Goal: Information Seeking & Learning: Learn about a topic

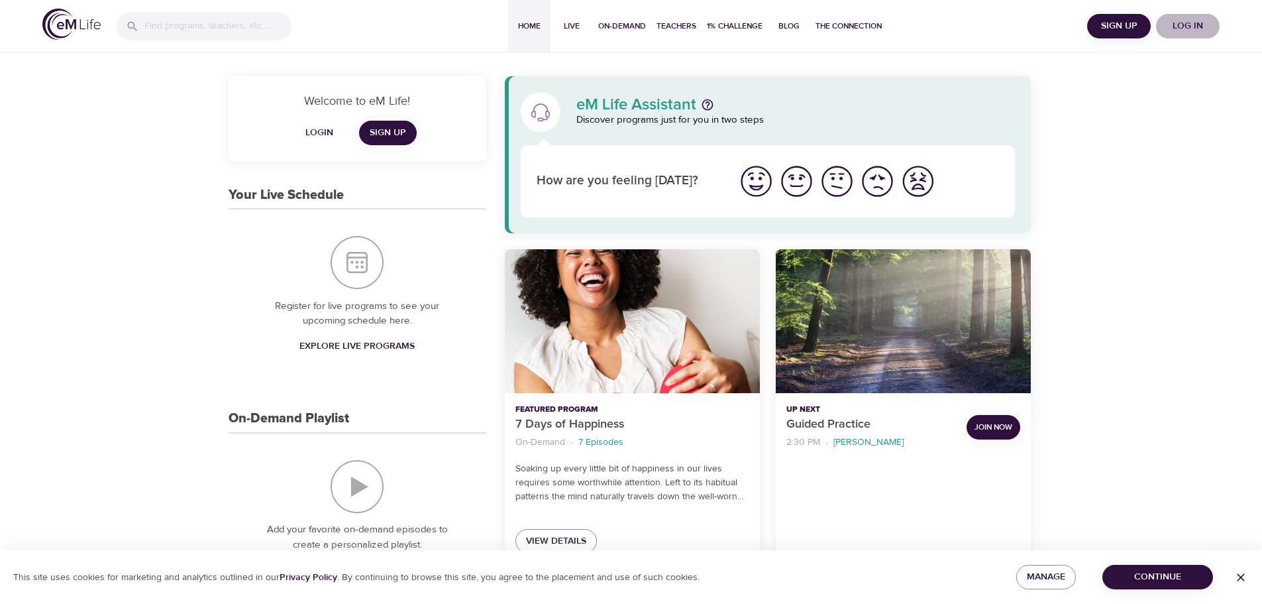
click at [1191, 21] on span "Log in" at bounding box center [1187, 26] width 53 height 17
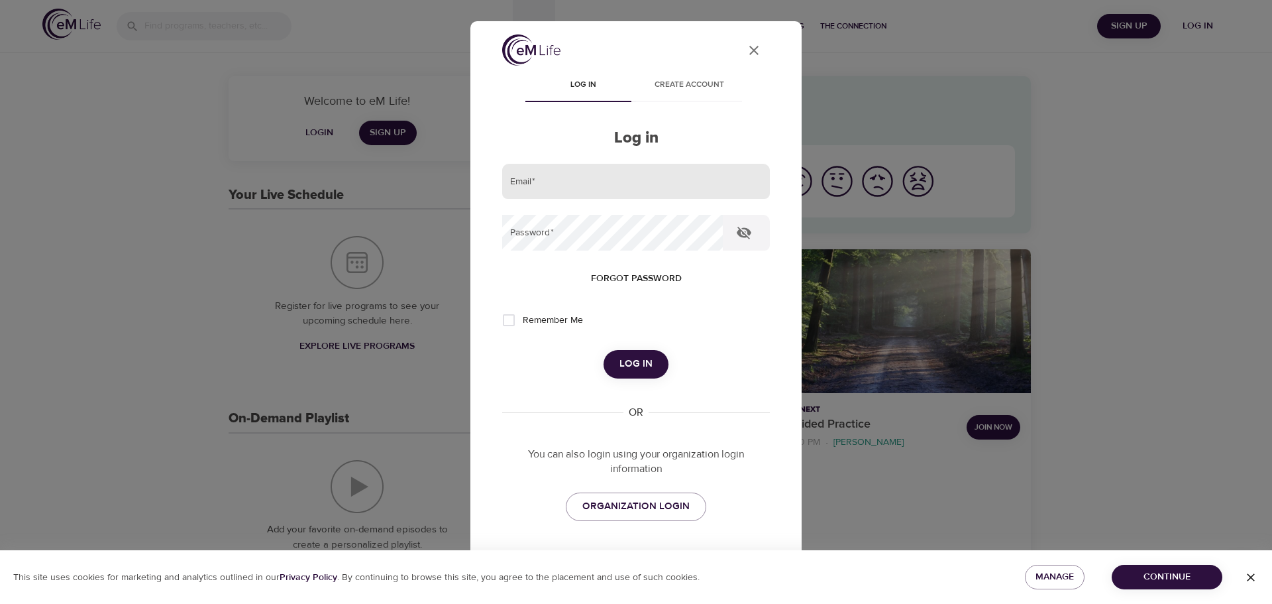
click at [651, 177] on input "email" at bounding box center [636, 182] width 268 height 36
type input "[PERSON_NAME][EMAIL_ADDRESS][DOMAIN_NAME]"
click at [604, 350] on button "Log in" at bounding box center [636, 364] width 65 height 28
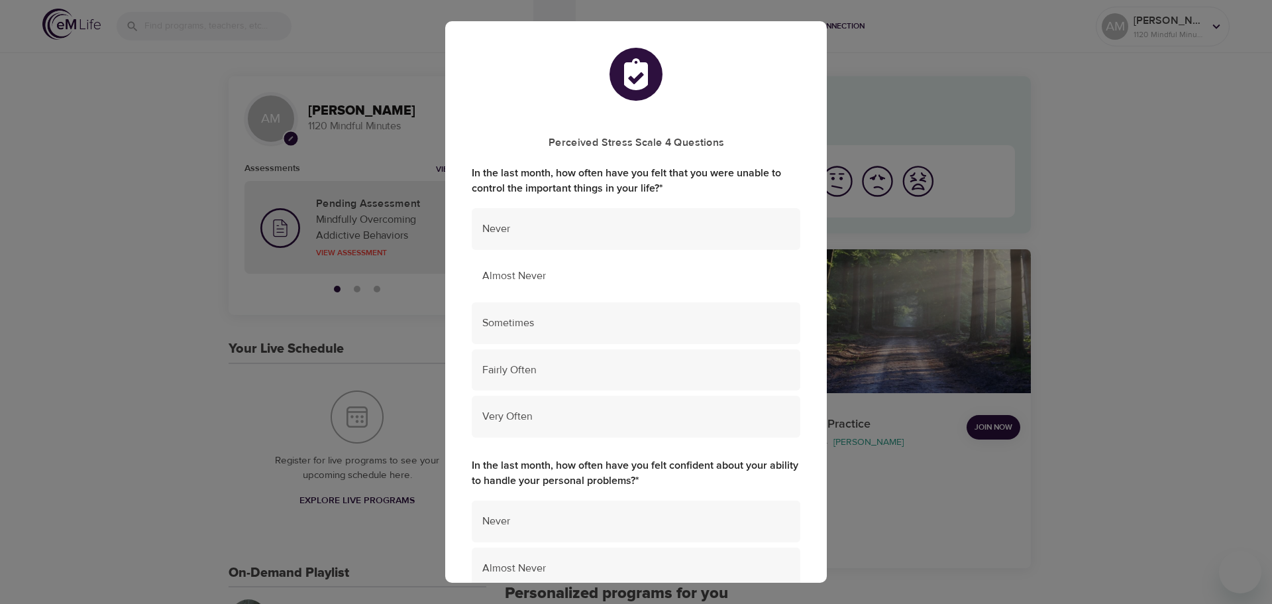
click at [632, 286] on div "Almost Never" at bounding box center [636, 276] width 329 height 42
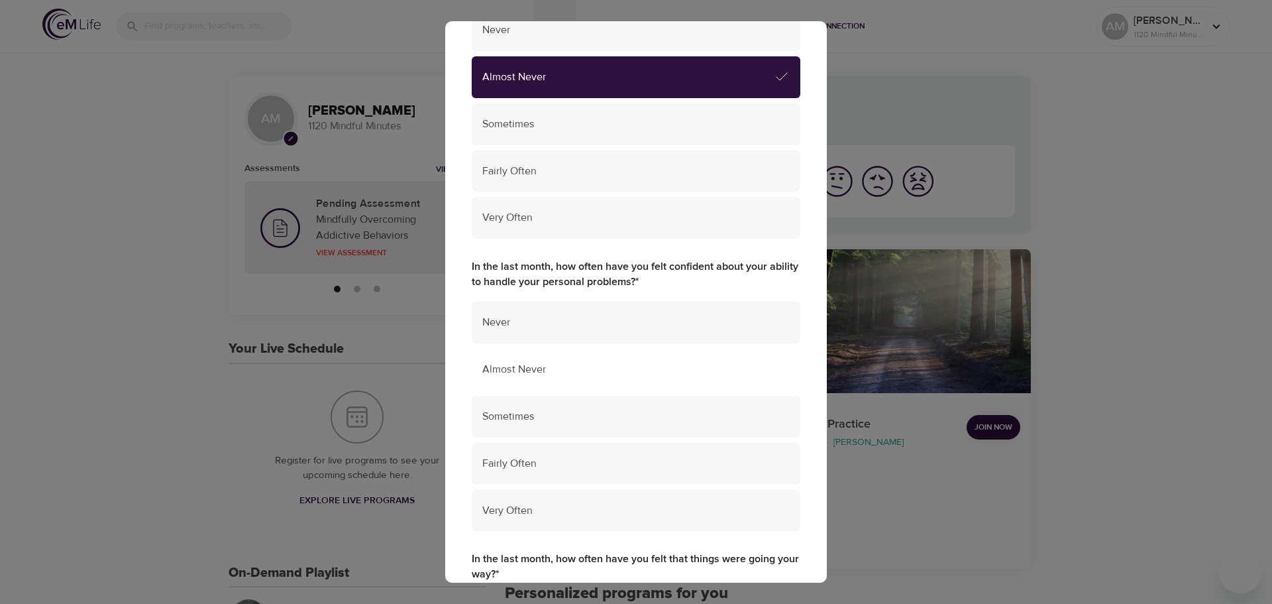
scroll to position [265, 0]
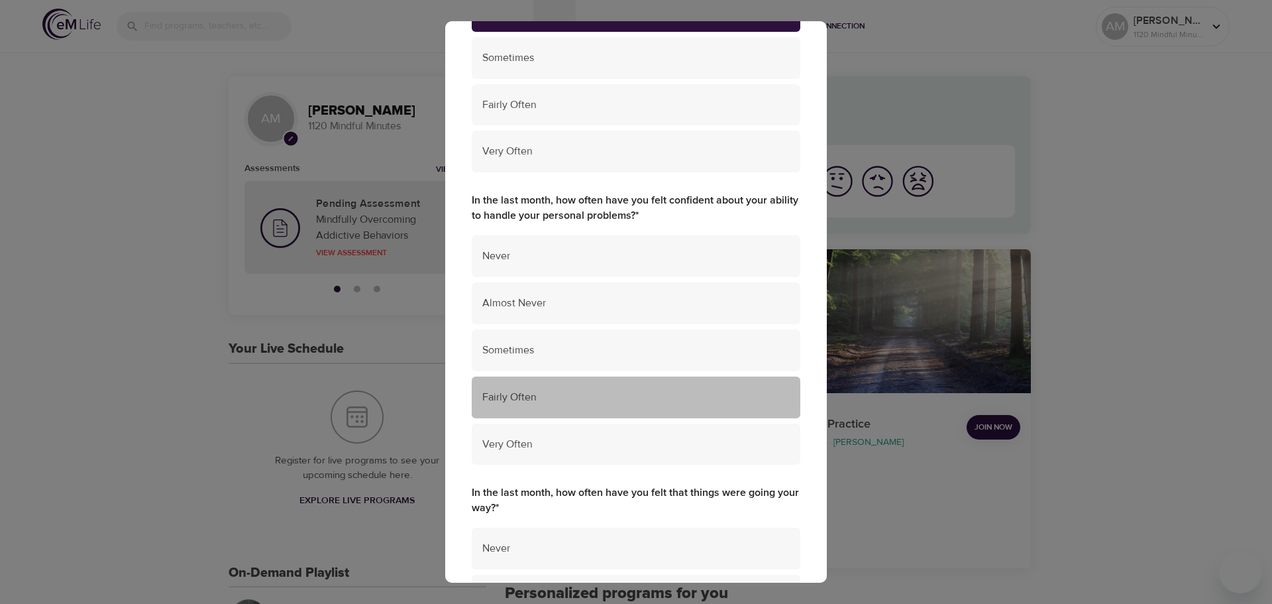
click at [659, 390] on span "Fairly Often" at bounding box center [635, 397] width 307 height 15
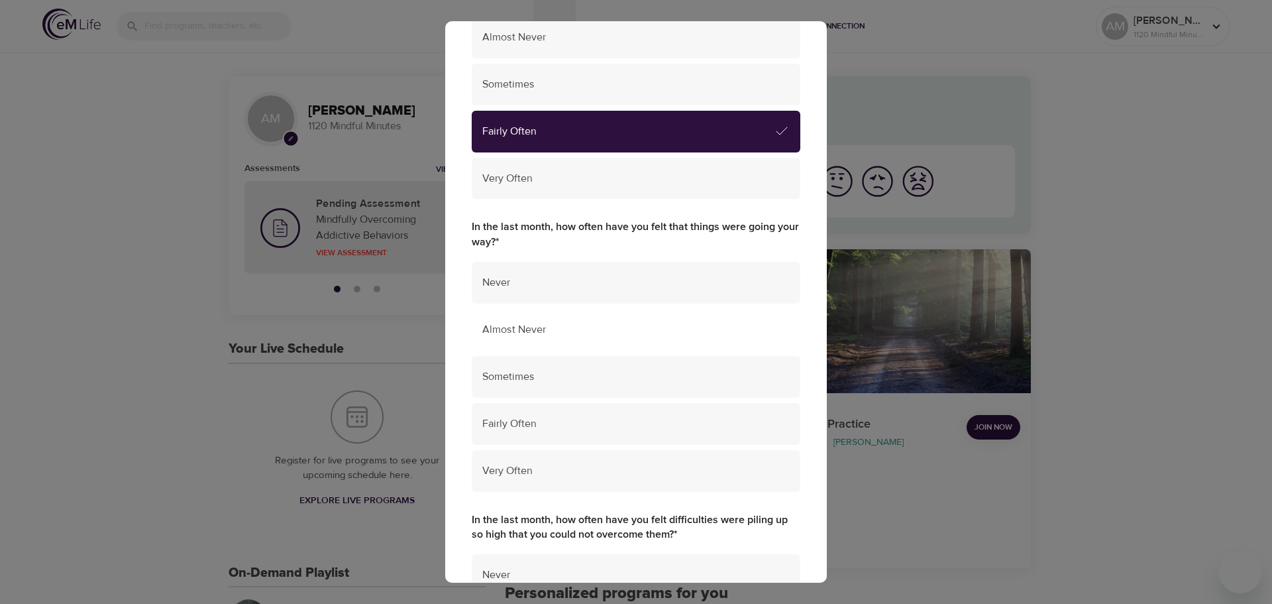
scroll to position [596, 0]
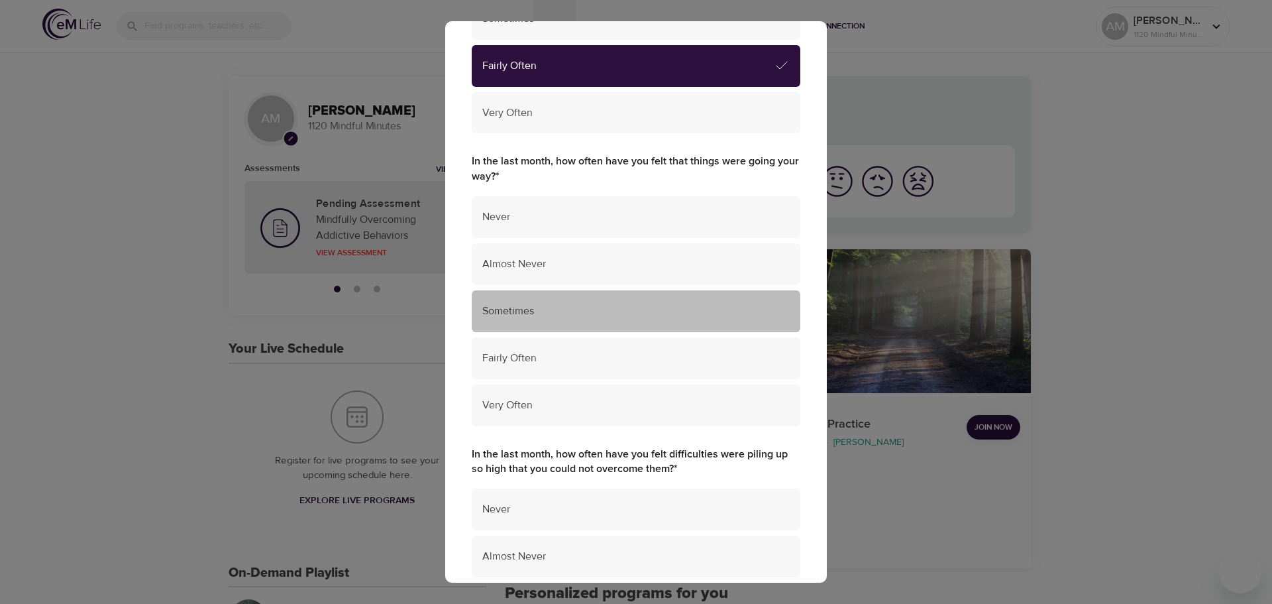
click at [658, 315] on span "Sometimes" at bounding box center [635, 310] width 307 height 15
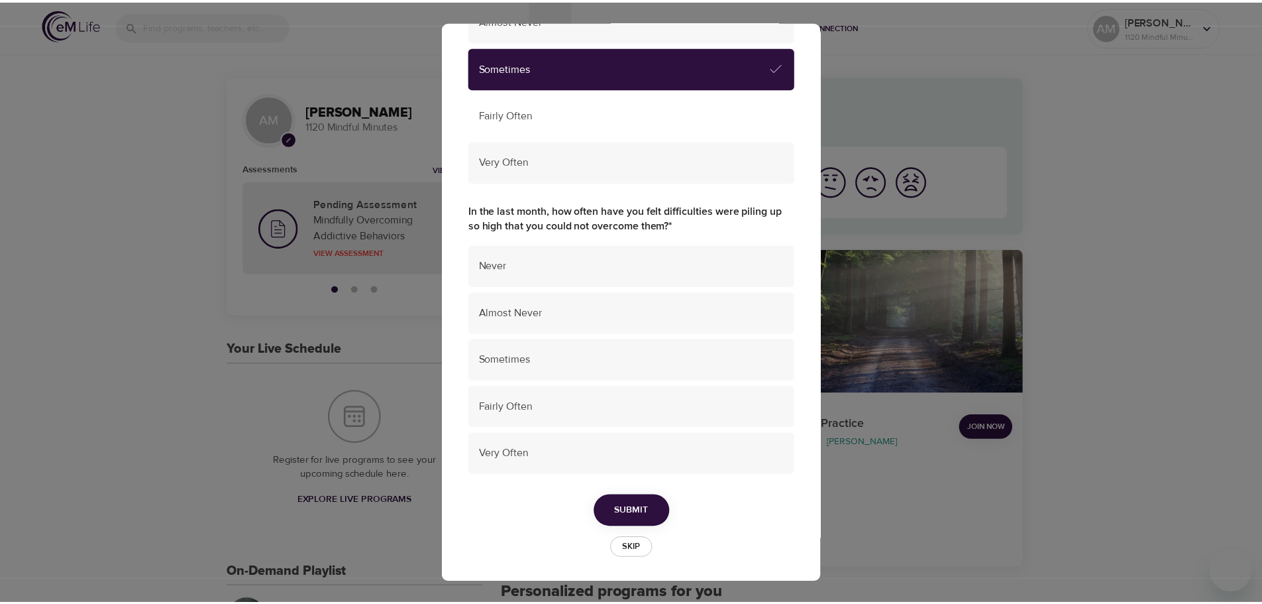
scroll to position [842, 0]
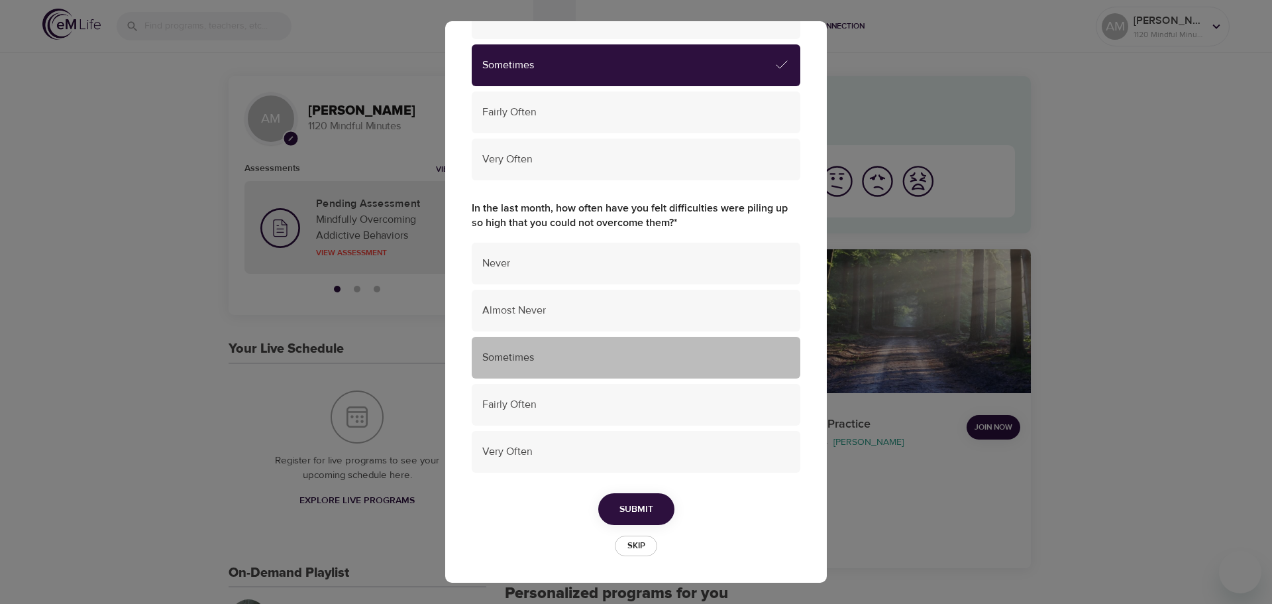
click at [673, 350] on span "Sometimes" at bounding box center [635, 357] width 307 height 15
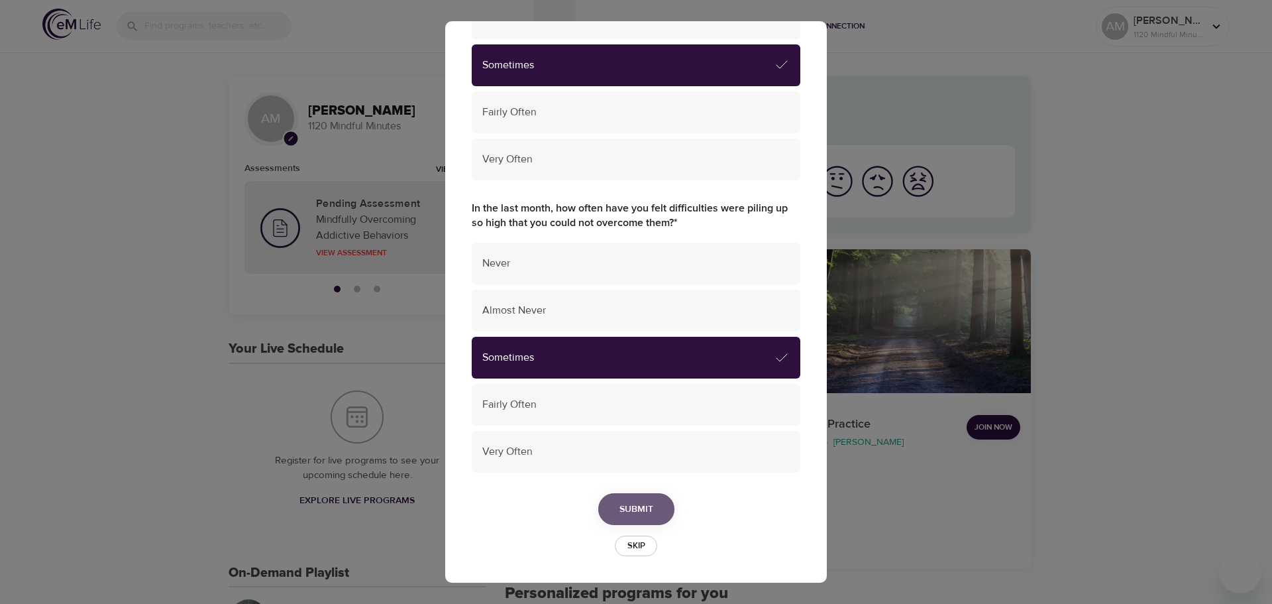
click at [637, 508] on span "Submit" at bounding box center [636, 509] width 34 height 17
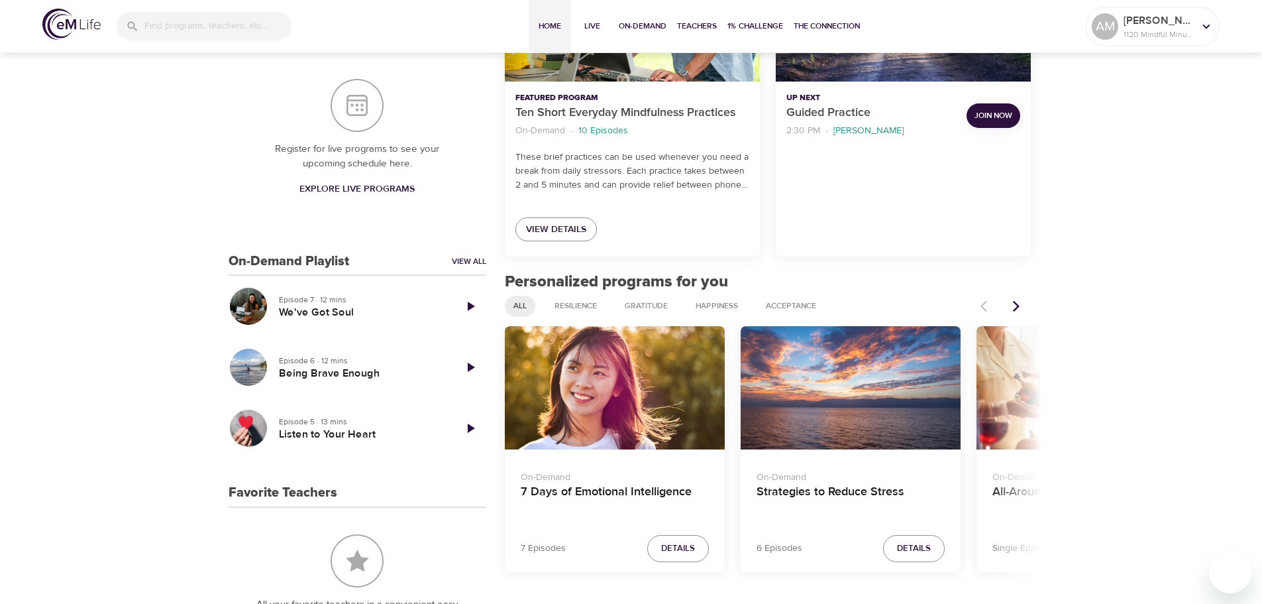
scroll to position [331, 0]
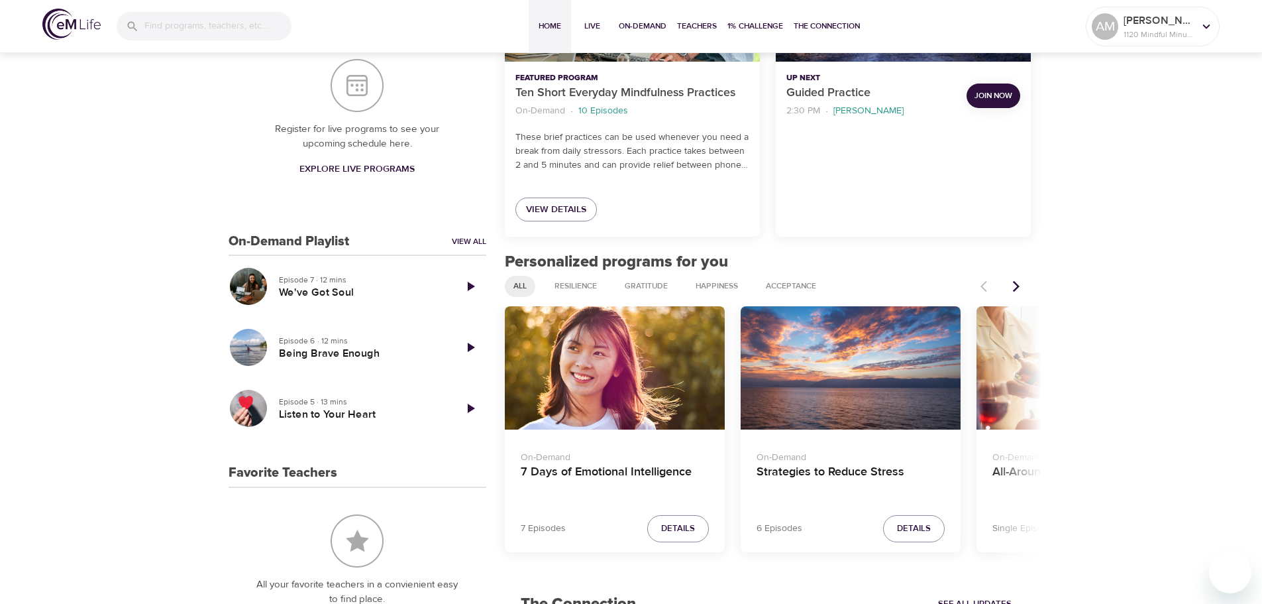
click at [1018, 287] on icon "Next items" at bounding box center [1016, 285] width 7 height 11
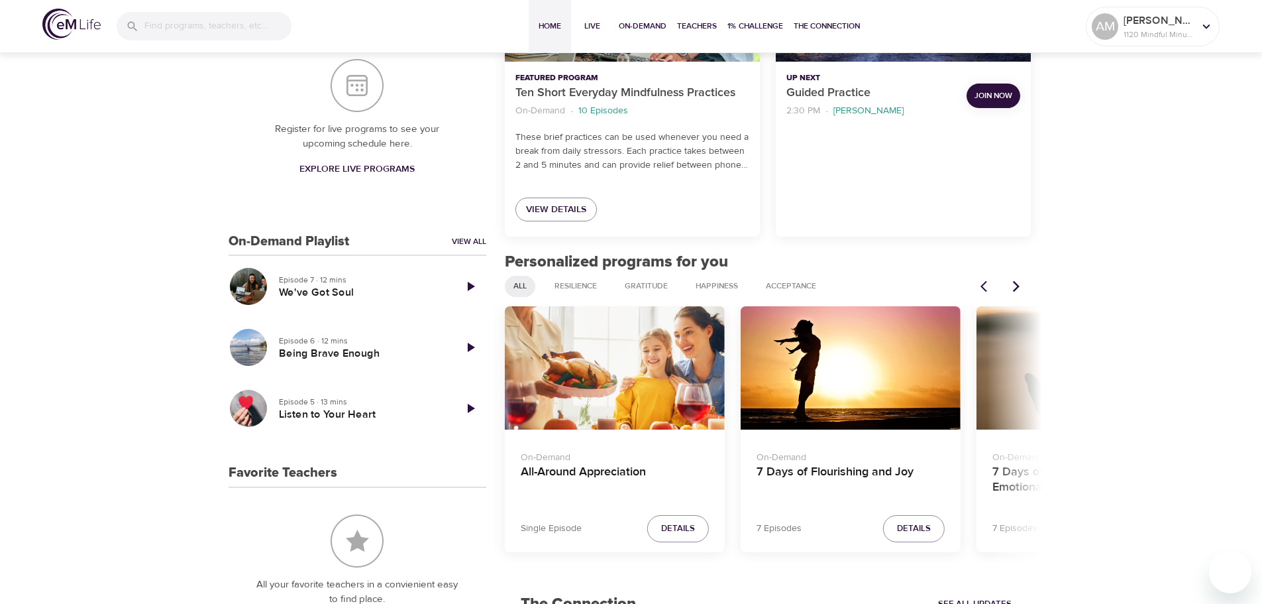
click at [1018, 287] on icon "Next items" at bounding box center [1016, 285] width 7 height 11
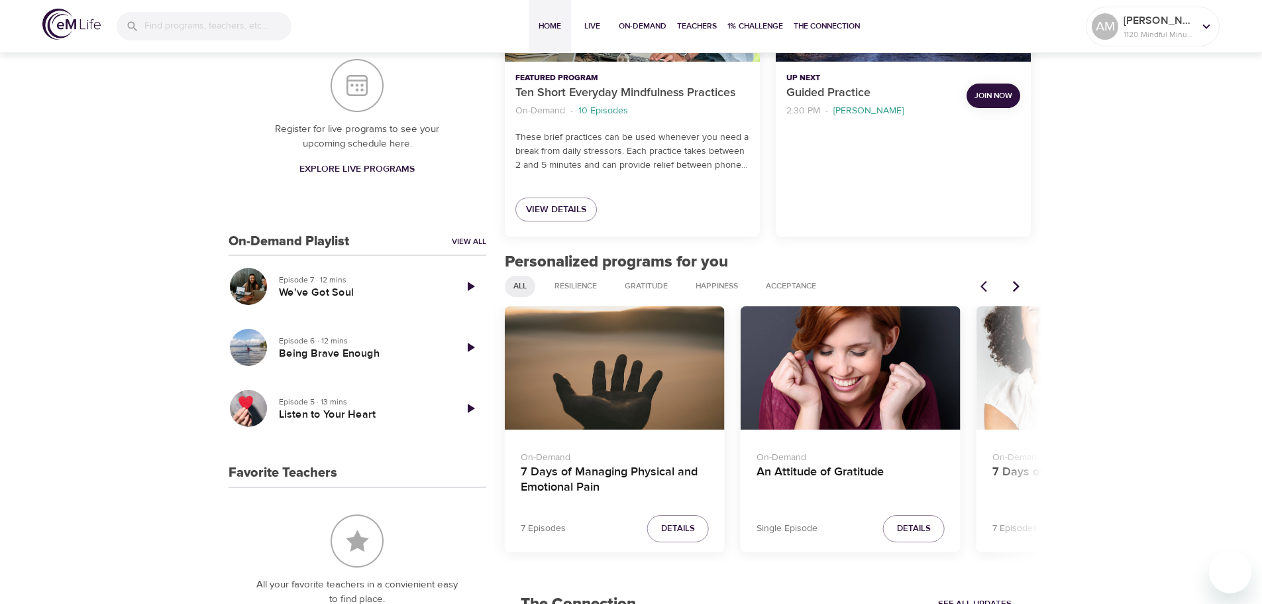
click at [1018, 287] on icon "Next items" at bounding box center [1016, 285] width 7 height 11
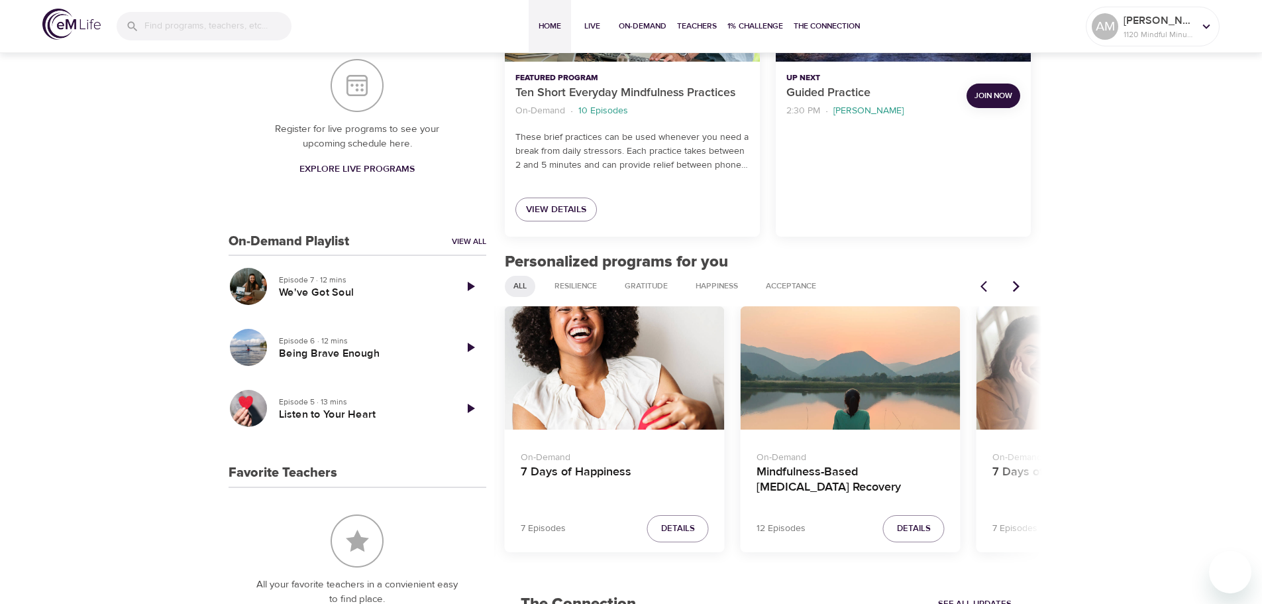
click at [1018, 287] on icon "Next items" at bounding box center [1016, 285] width 7 height 11
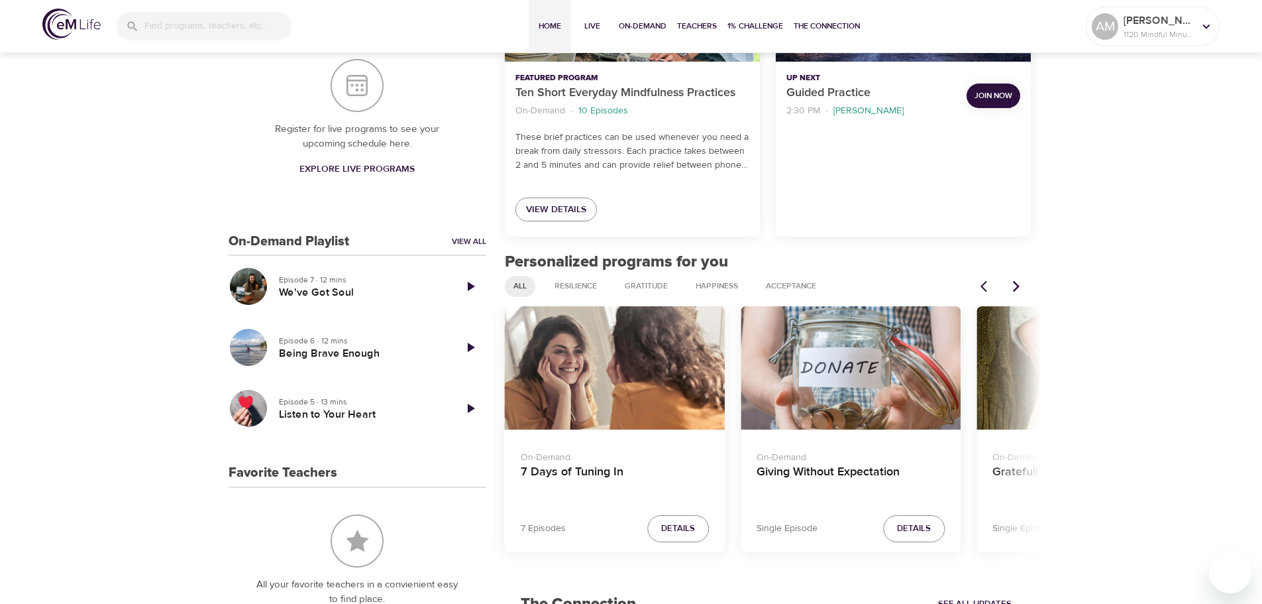
click at [1018, 287] on icon "Next items" at bounding box center [1016, 285] width 7 height 11
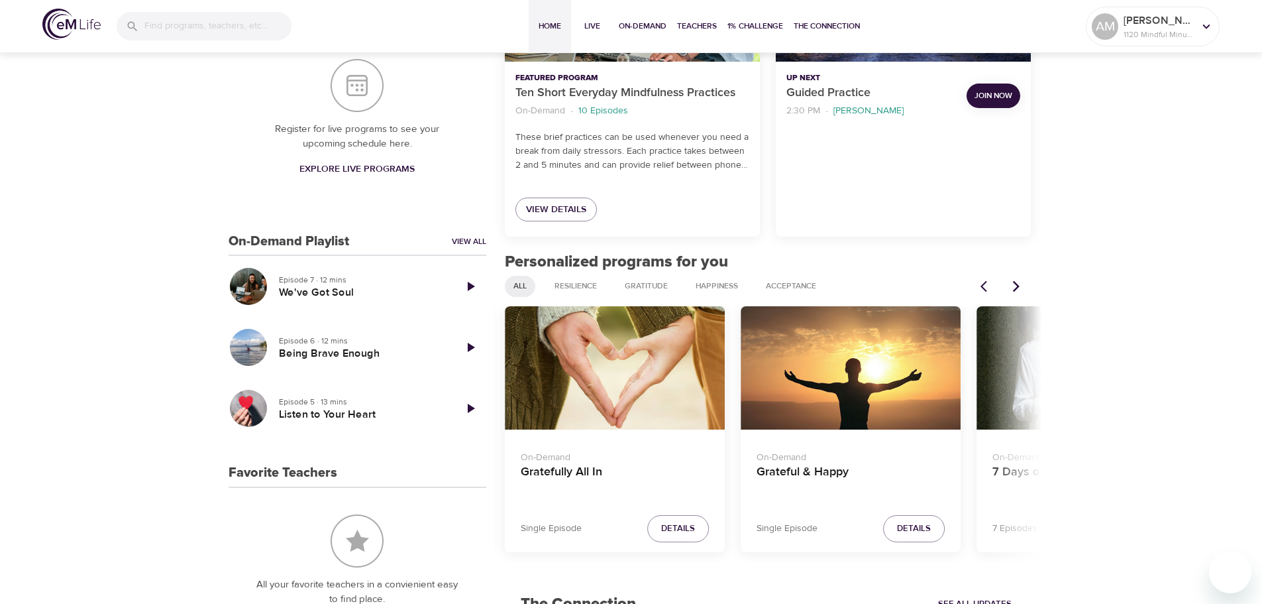
click at [1018, 287] on icon "Next items" at bounding box center [1016, 285] width 7 height 11
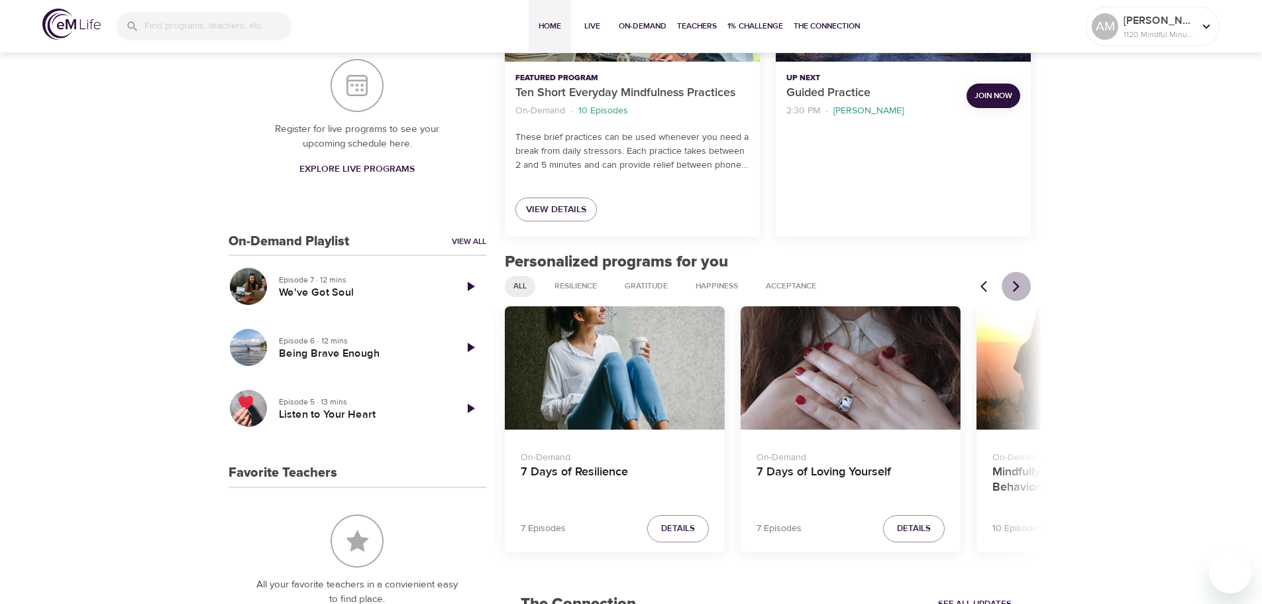
click at [1018, 287] on icon "Next items" at bounding box center [1016, 285] width 7 height 11
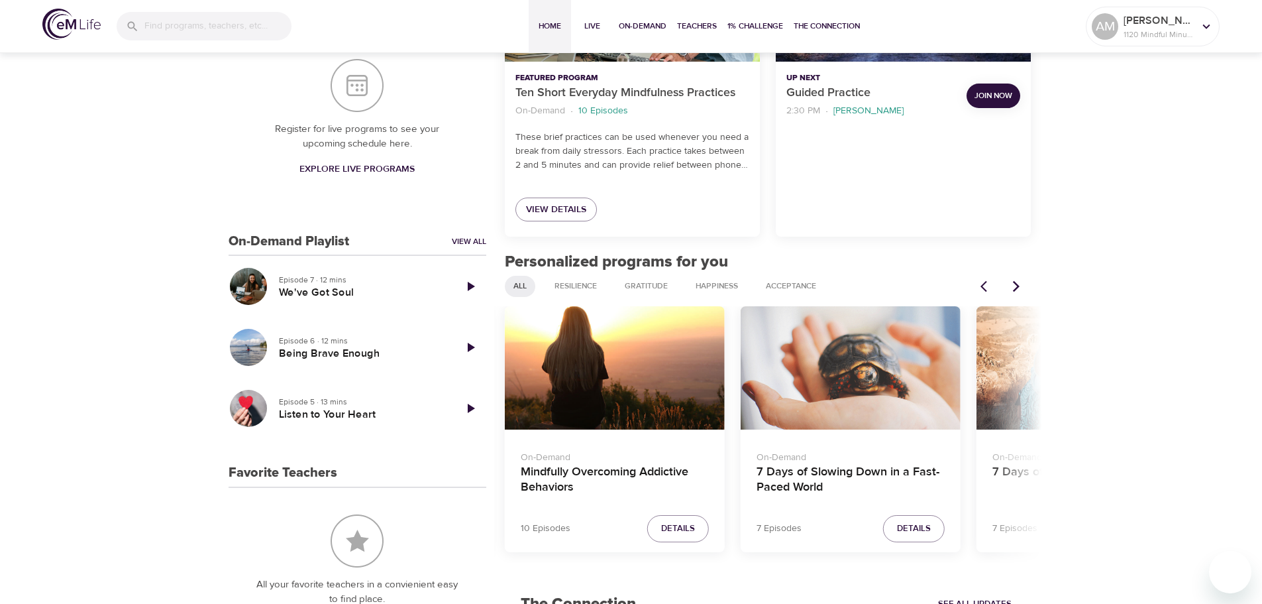
click at [1018, 287] on icon "Next items" at bounding box center [1016, 285] width 7 height 11
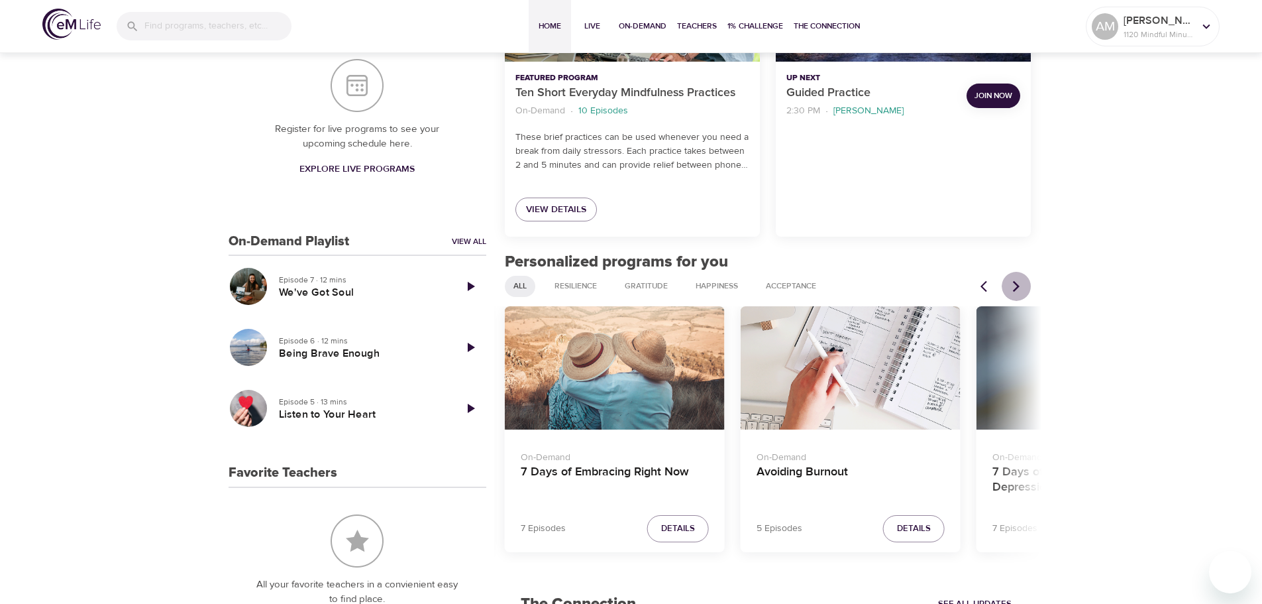
click at [1018, 287] on icon "Next items" at bounding box center [1016, 285] width 7 height 11
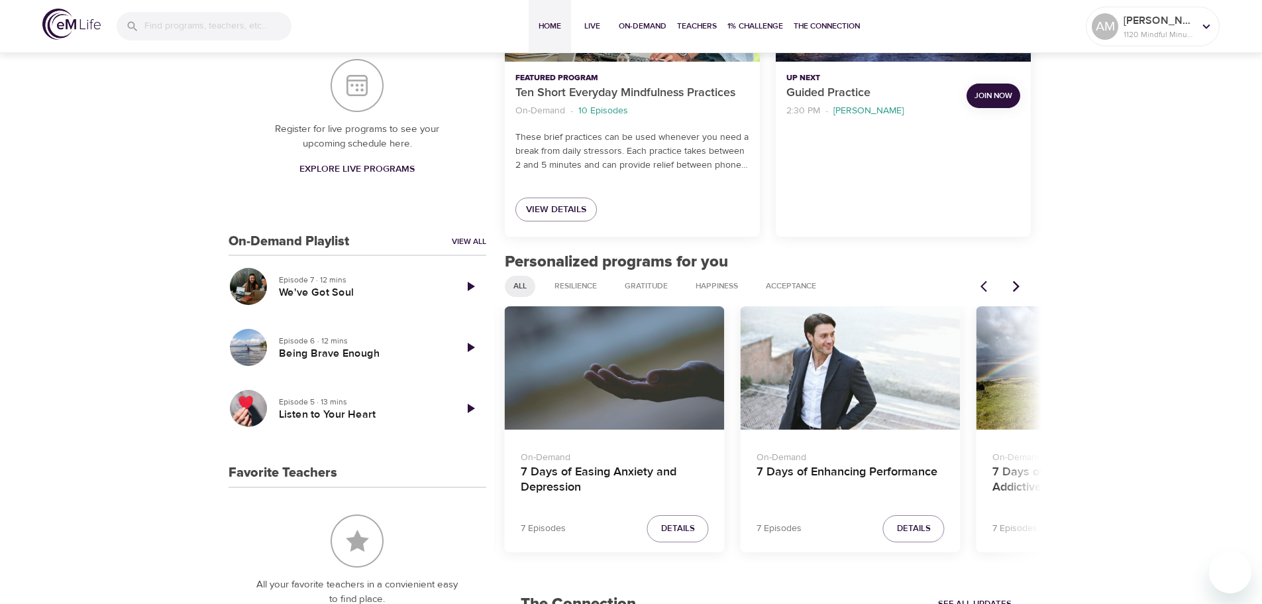
click at [859, 364] on div "7 Days of Enhancing Performance" at bounding box center [851, 368] width 220 height 124
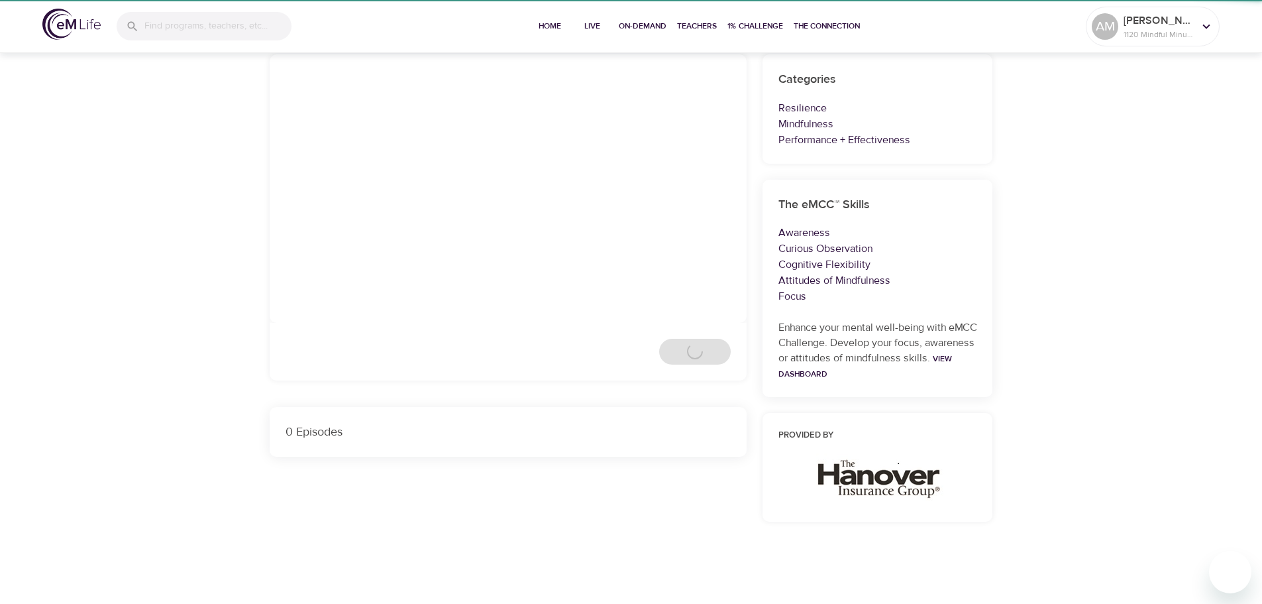
scroll to position [115, 0]
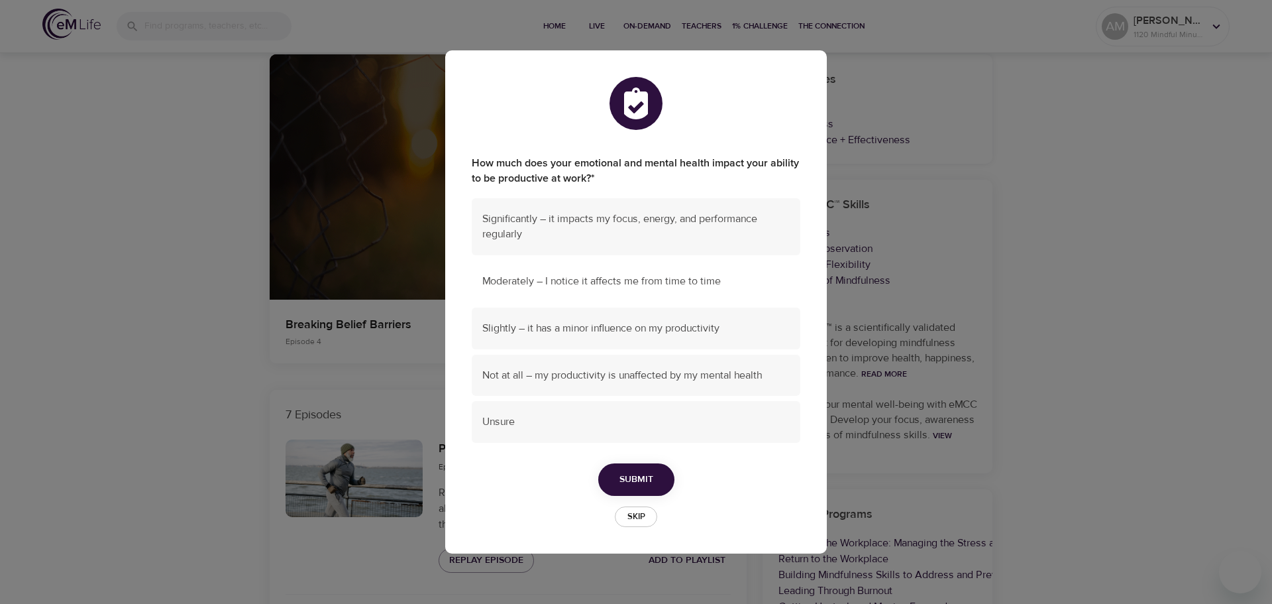
click at [699, 283] on span "Moderately – I notice it affects me from time to time" at bounding box center [635, 281] width 307 height 15
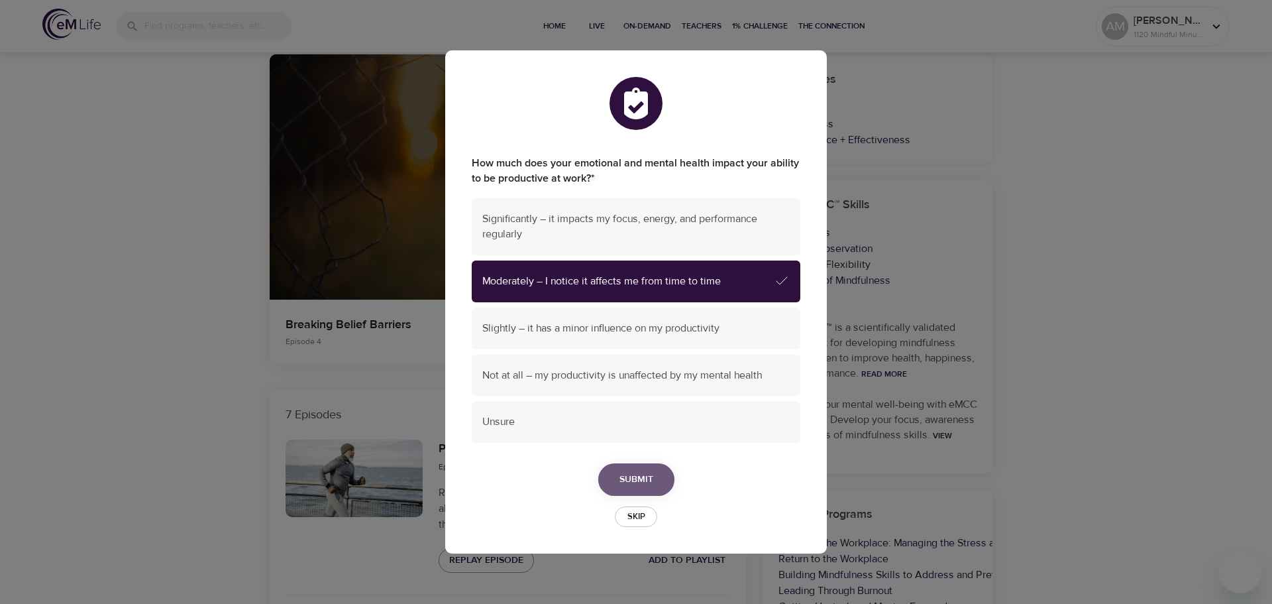
click at [620, 479] on span "Submit" at bounding box center [636, 479] width 34 height 17
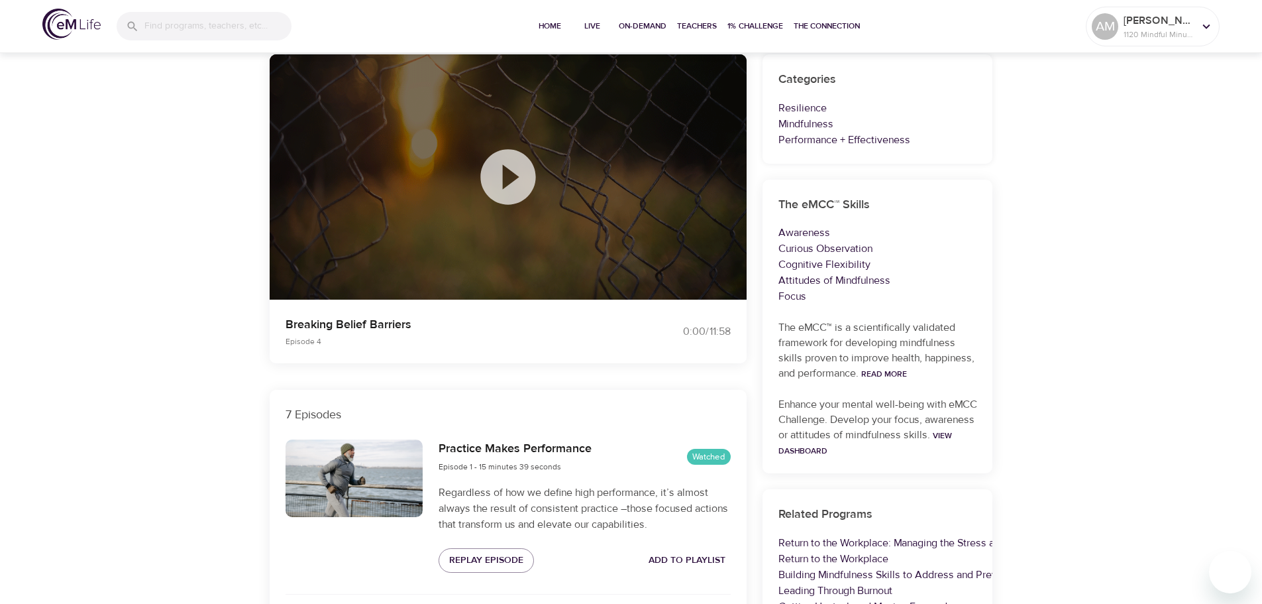
click at [526, 182] on icon at bounding box center [507, 176] width 55 height 55
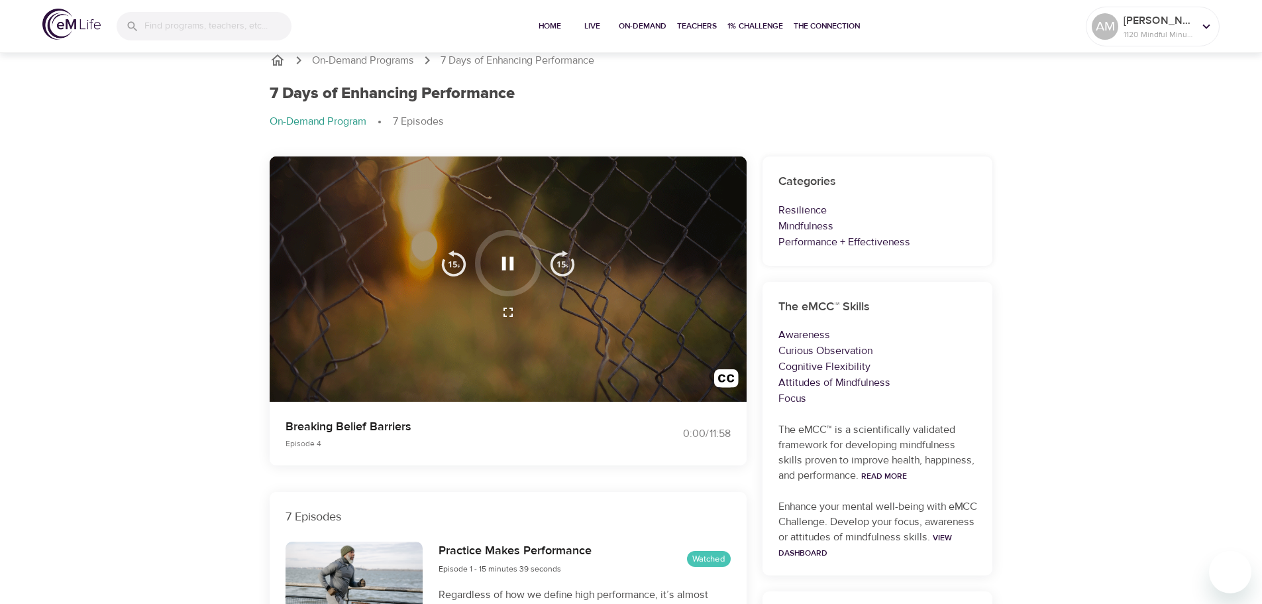
scroll to position [0, 0]
